Goal: Connect with others: Connect with others

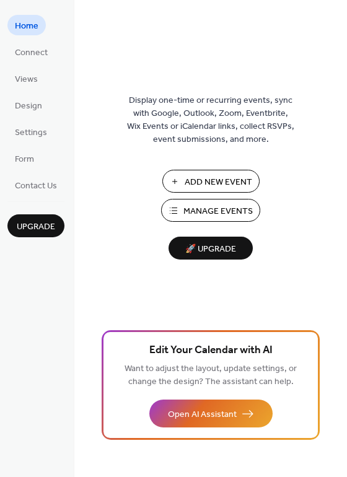
click at [55, 56] on ul "Home Connect Views Design Settings Form Contact Us" at bounding box center [35, 105] width 57 height 180
click at [38, 51] on span "Connect" at bounding box center [31, 52] width 33 height 13
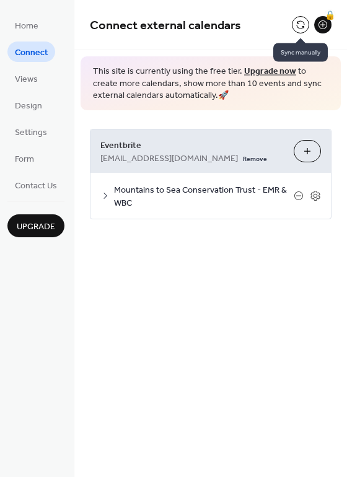
click at [300, 25] on button at bounding box center [300, 24] width 17 height 17
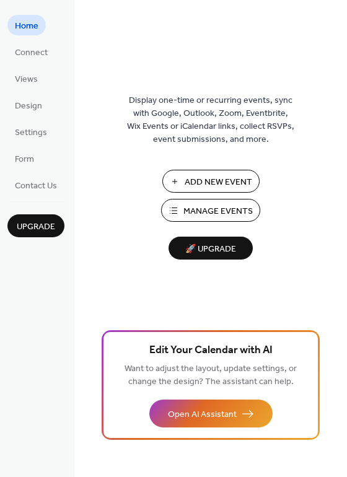
click at [201, 219] on button "Manage Events" at bounding box center [210, 210] width 99 height 23
click at [28, 138] on span "Settings" at bounding box center [31, 132] width 32 height 13
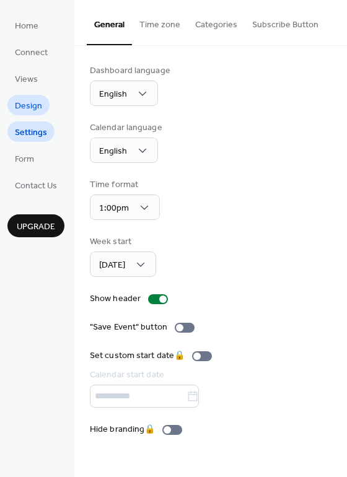
click at [31, 107] on span "Design" at bounding box center [28, 106] width 27 height 13
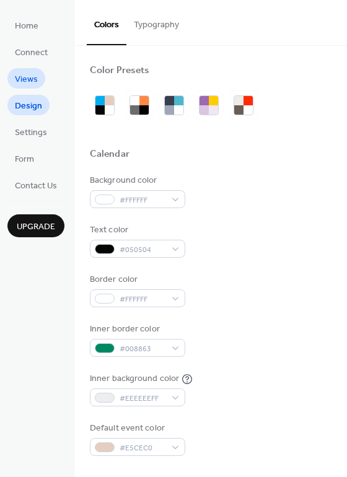
click at [30, 86] on span "Views" at bounding box center [26, 79] width 23 height 13
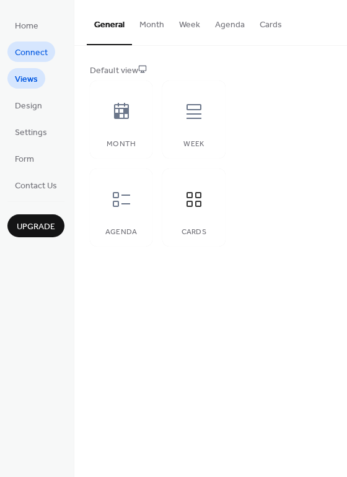
click at [29, 46] on span "Connect" at bounding box center [31, 52] width 33 height 13
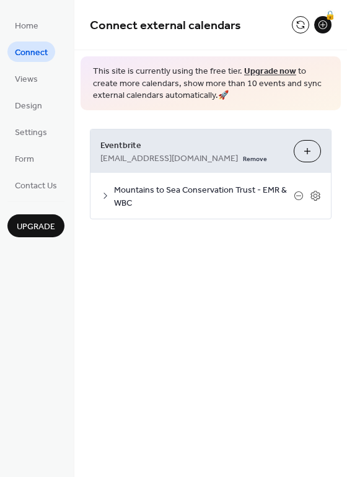
click at [108, 191] on icon at bounding box center [105, 196] width 10 height 10
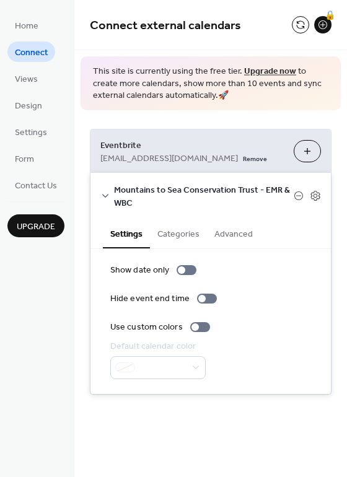
click at [305, 149] on button "Choose Organizers" at bounding box center [307, 151] width 27 height 22
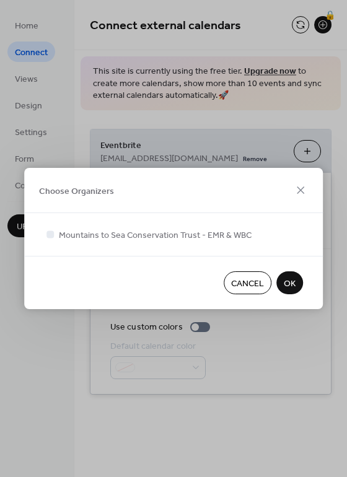
click at [284, 281] on span "OK" at bounding box center [290, 284] width 12 height 13
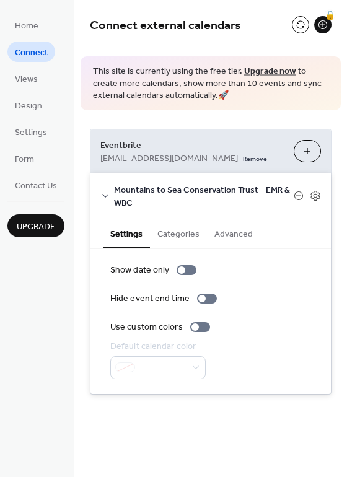
click at [308, 153] on button "Choose Organizers" at bounding box center [307, 151] width 27 height 22
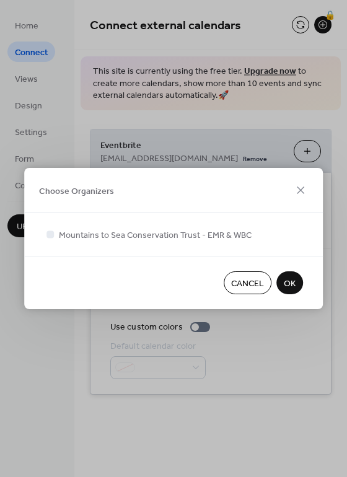
click at [239, 401] on div "Choose Organizers Mountains to Sea Conservation Trust - EMR & WBC Cancel OK" at bounding box center [173, 238] width 347 height 477
click at [247, 285] on span "Cancel" at bounding box center [247, 284] width 33 height 13
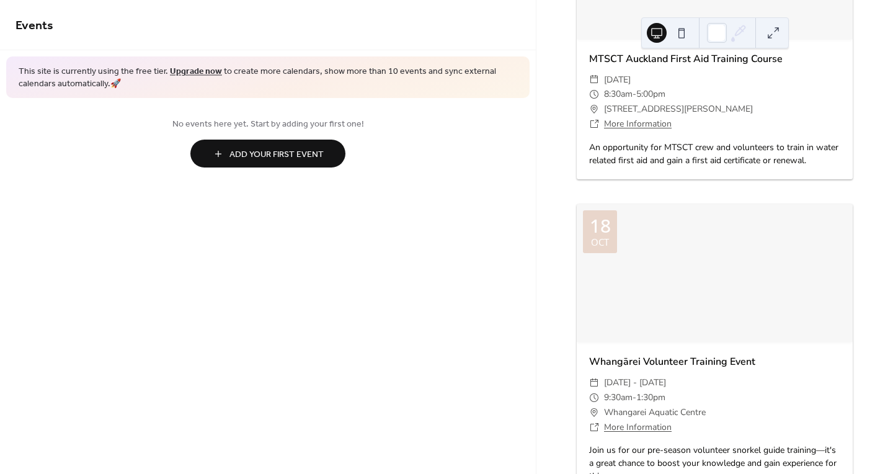
scroll to position [1217, 0]
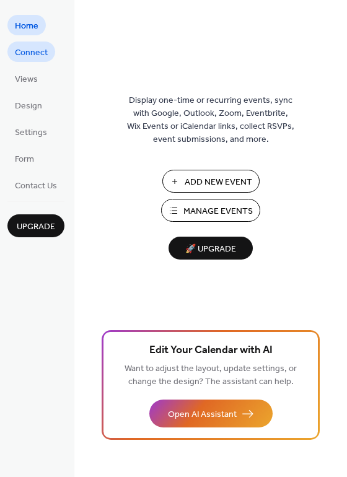
click at [38, 61] on link "Connect" at bounding box center [31, 52] width 48 height 20
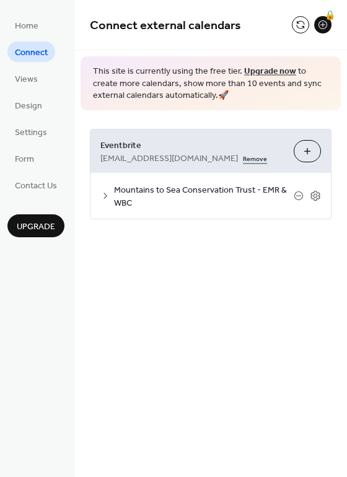
click at [243, 156] on link "Remove" at bounding box center [255, 157] width 24 height 13
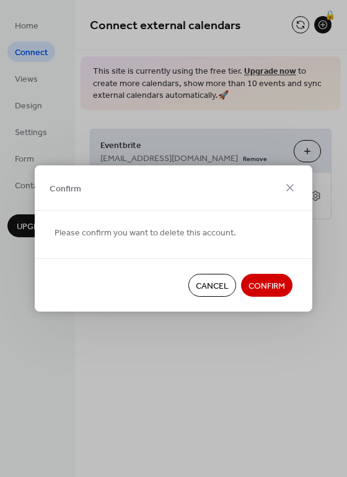
click at [267, 286] on span "Confirm" at bounding box center [267, 286] width 37 height 13
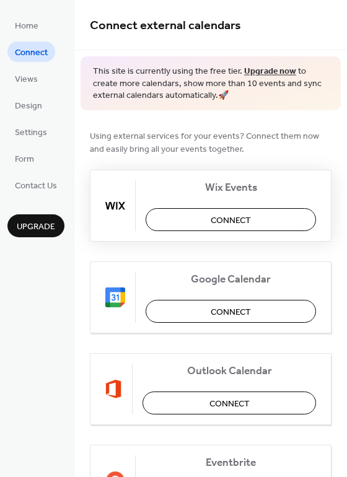
click at [244, 218] on span "Connect" at bounding box center [231, 220] width 40 height 13
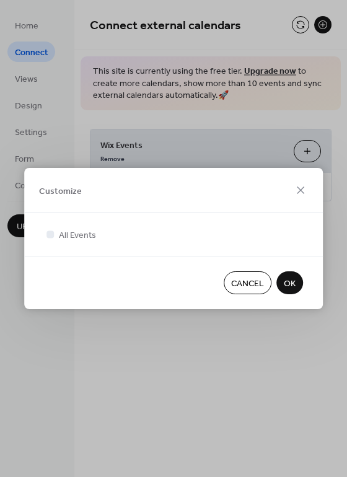
click at [290, 283] on span "OK" at bounding box center [290, 284] width 12 height 13
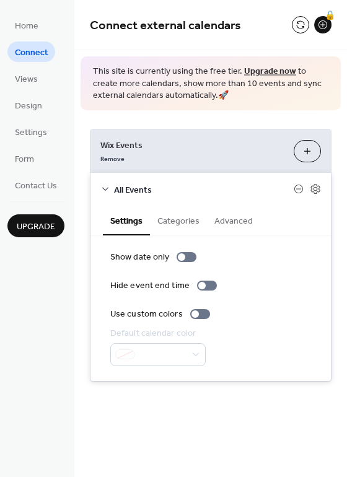
click at [306, 161] on button "Customize" at bounding box center [307, 151] width 27 height 22
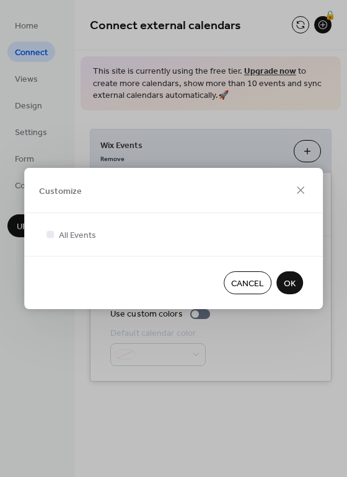
click at [286, 282] on span "OK" at bounding box center [290, 284] width 12 height 13
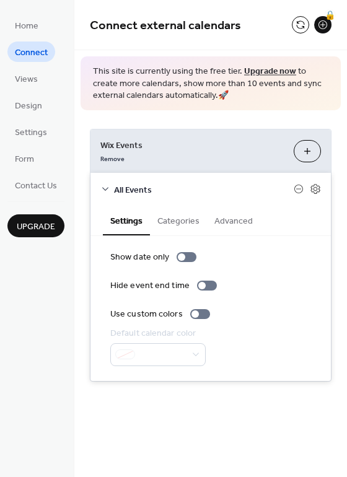
click at [304, 146] on button "Customize" at bounding box center [307, 151] width 27 height 22
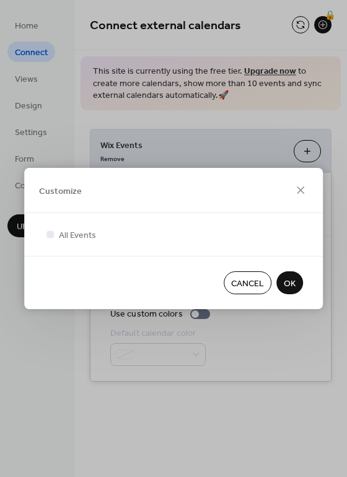
click at [244, 281] on span "Cancel" at bounding box center [247, 284] width 33 height 13
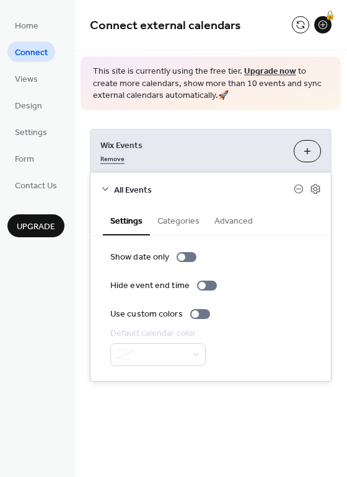
click at [116, 157] on link "Remove" at bounding box center [112, 157] width 24 height 13
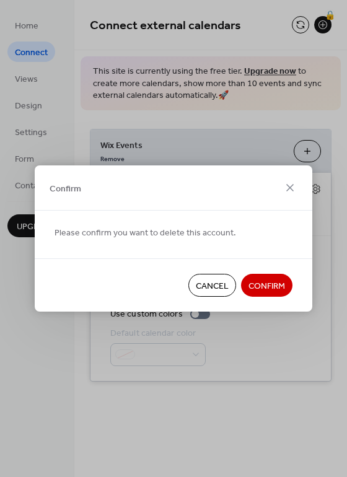
click at [267, 291] on span "Confirm" at bounding box center [267, 286] width 37 height 13
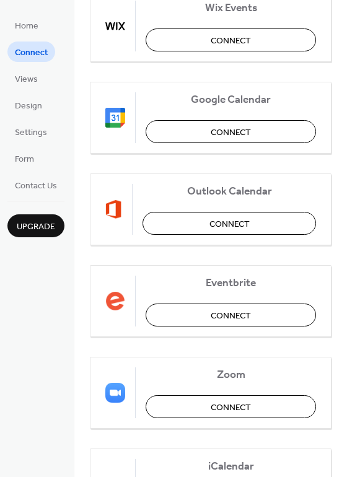
scroll to position [198, 0]
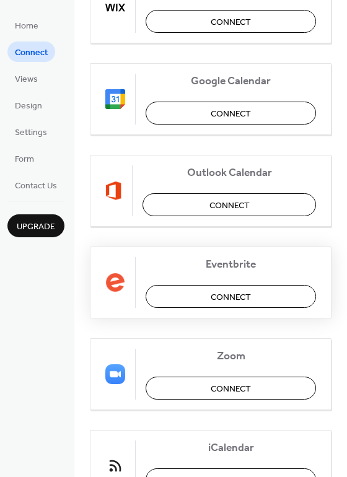
click at [232, 286] on button "Connect" at bounding box center [231, 296] width 170 height 23
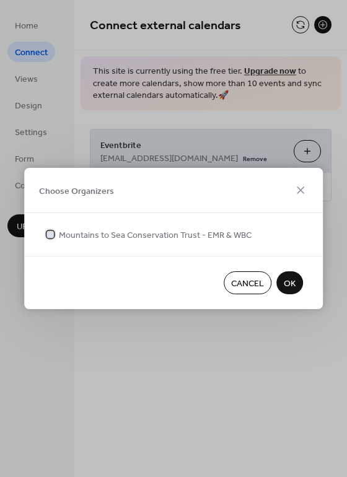
click at [51, 235] on div at bounding box center [49, 234] width 7 height 7
click at [287, 278] on span "OK" at bounding box center [290, 284] width 12 height 13
